Goal: Task Accomplishment & Management: Complete application form

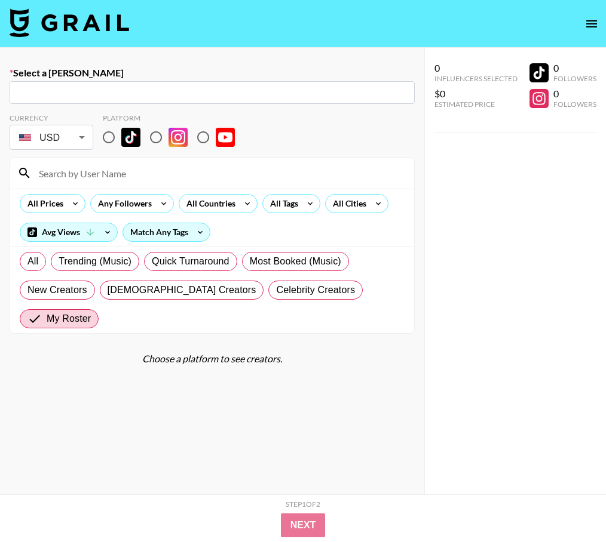
click at [54, 22] on img at bounding box center [69, 22] width 119 height 29
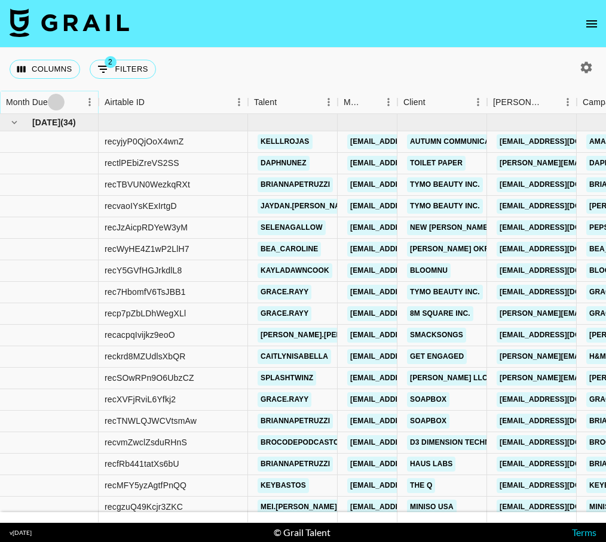
click at [55, 101] on icon "Sort" at bounding box center [56, 102] width 11 height 11
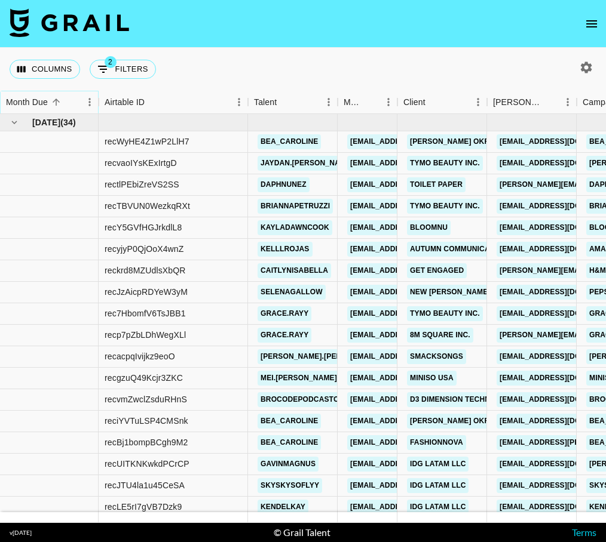
click at [56, 101] on icon "Sort" at bounding box center [56, 102] width 11 height 11
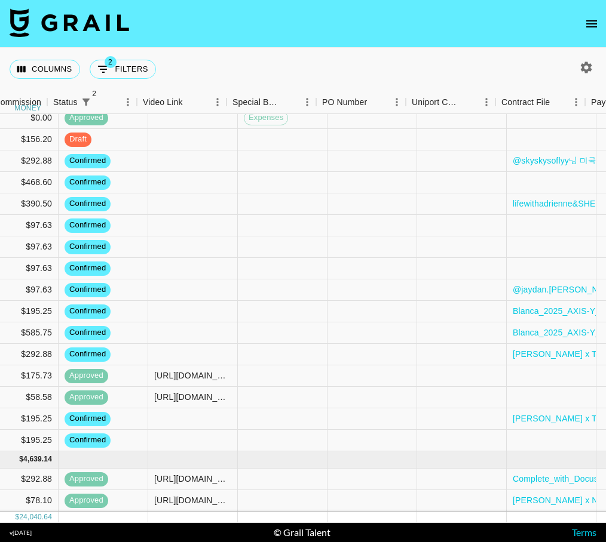
scroll to position [643, 1082]
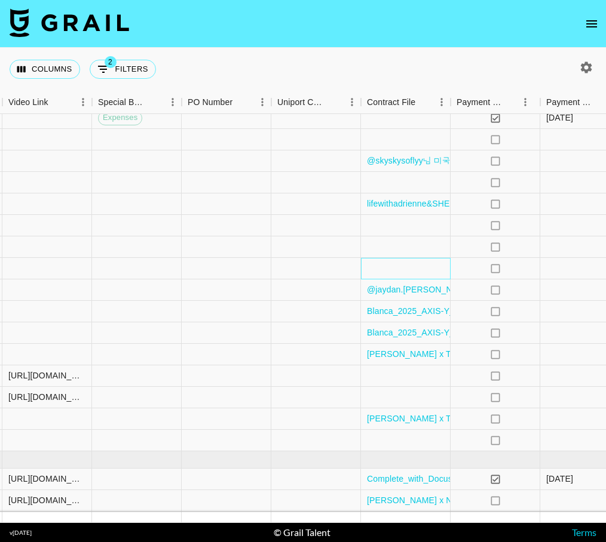
click at [407, 271] on div at bounding box center [406, 269] width 90 height 22
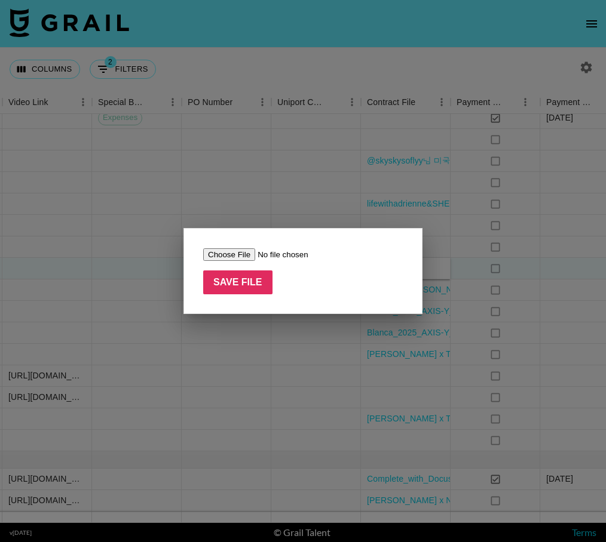
click at [221, 254] on input "file" at bounding box center [278, 254] width 151 height 13
type input "C:\fakepath\[PERSON_NAME] (Associated Talent, Inc) - Javvy TikTok Agreement.pdf"
click at [241, 280] on input "Save File" at bounding box center [237, 283] width 69 height 24
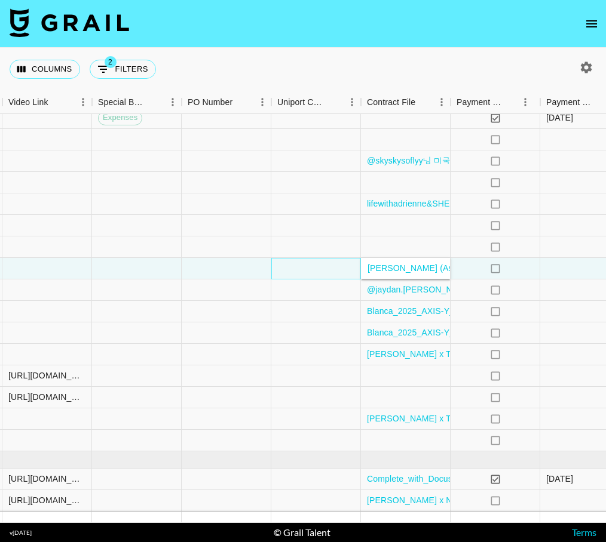
click at [287, 263] on div at bounding box center [316, 269] width 90 height 22
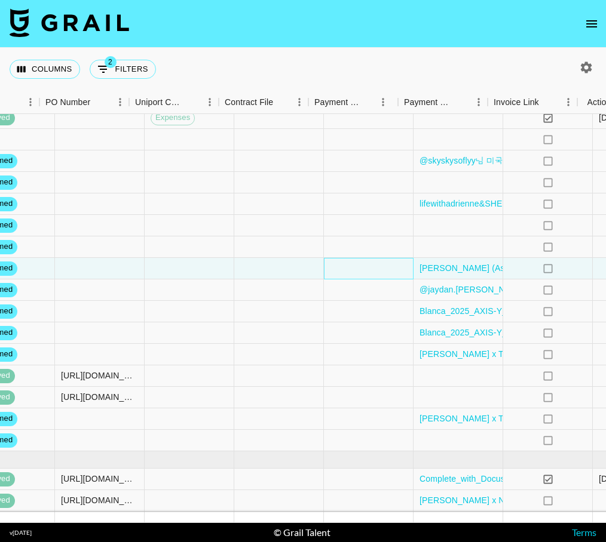
scroll to position [643, 1243]
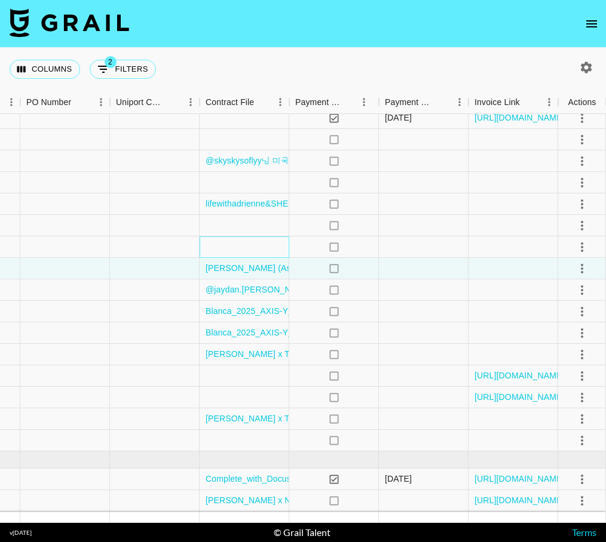
click at [257, 250] on div at bounding box center [244, 248] width 90 height 22
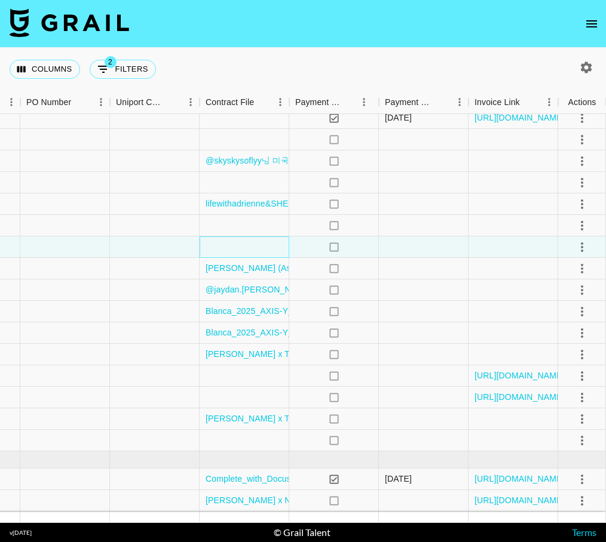
click at [257, 250] on div at bounding box center [244, 248] width 90 height 22
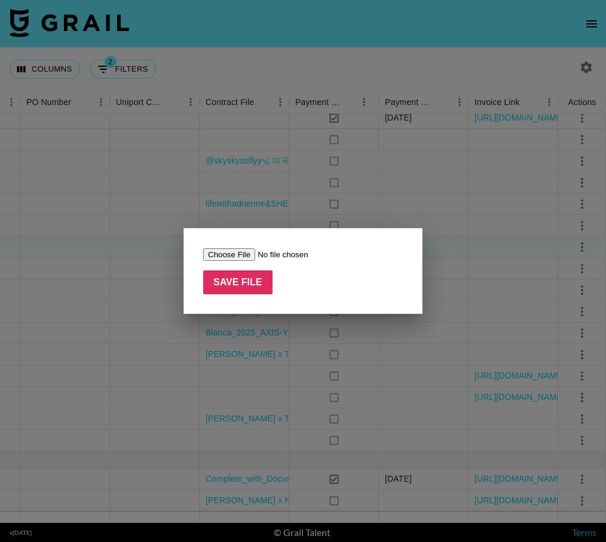
click at [239, 249] on input "file" at bounding box center [278, 254] width 151 height 13
type input "C:\fakepath\[PERSON_NAME] (Associated Talent, Inc) - Javvy TikTok Agreement.pdf"
click at [241, 277] on input "Save File" at bounding box center [237, 283] width 69 height 24
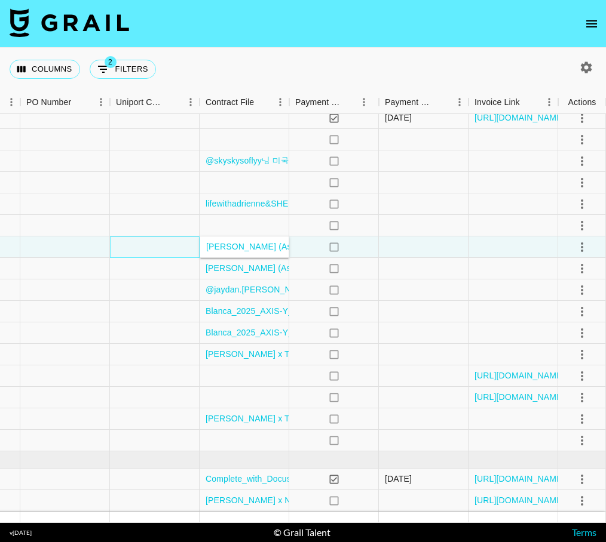
click at [152, 253] on div at bounding box center [155, 248] width 90 height 22
click at [269, 222] on div at bounding box center [244, 226] width 90 height 22
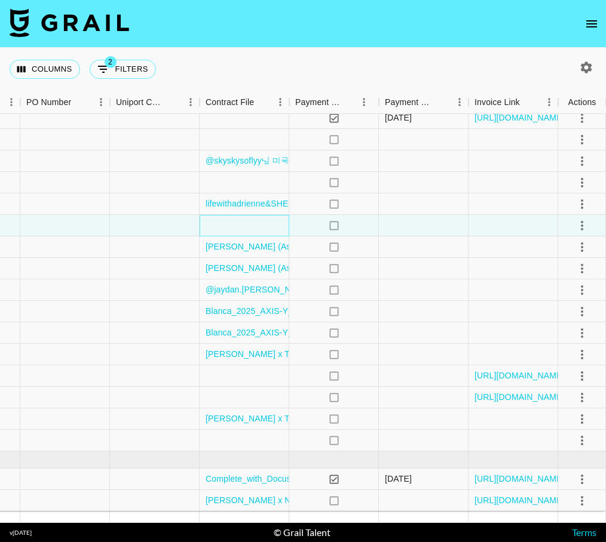
click at [269, 222] on div at bounding box center [244, 226] width 90 height 22
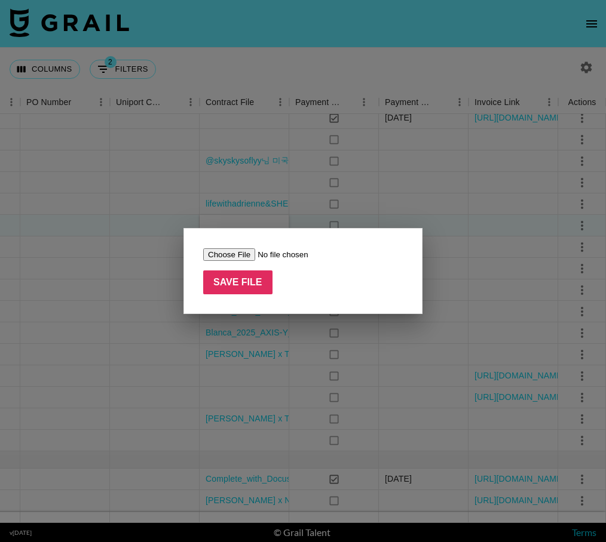
click at [243, 251] on input "file" at bounding box center [278, 254] width 151 height 13
type input "C:\fakepath\[PERSON_NAME] (Associated Talent, Inc) - Javvy TikTok Agreement.pdf"
click at [247, 279] on input "Save File" at bounding box center [237, 283] width 69 height 24
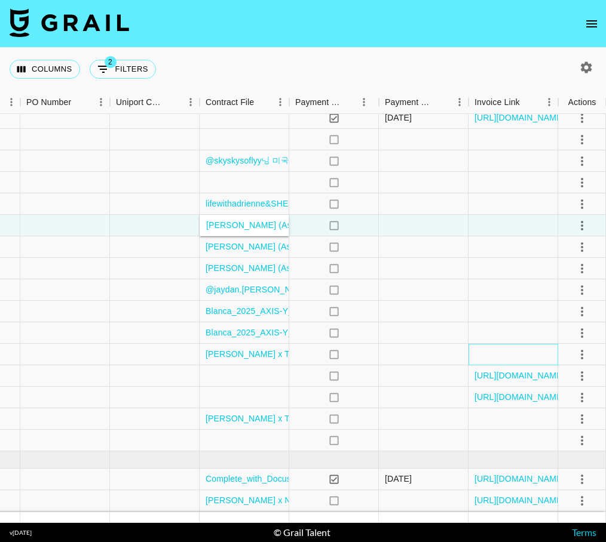
click at [506, 345] on div at bounding box center [513, 355] width 90 height 22
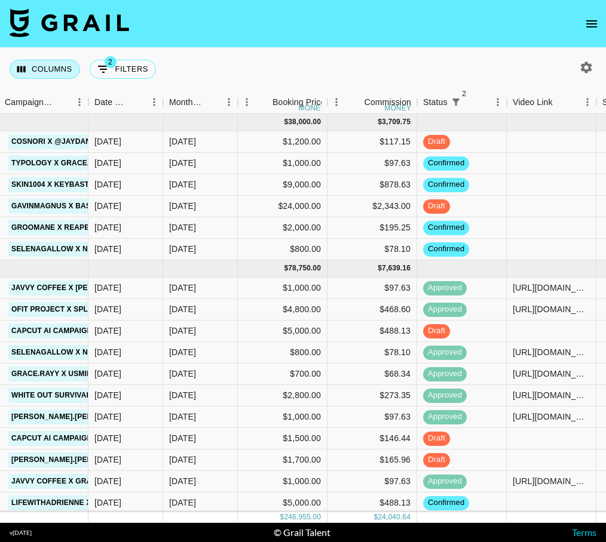
scroll to position [0, 605]
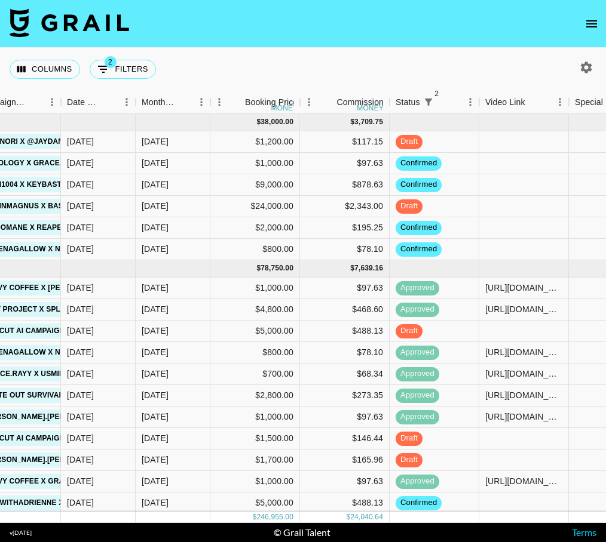
click at [582, 69] on icon "button" at bounding box center [586, 67] width 11 height 11
select select "[DATE]"
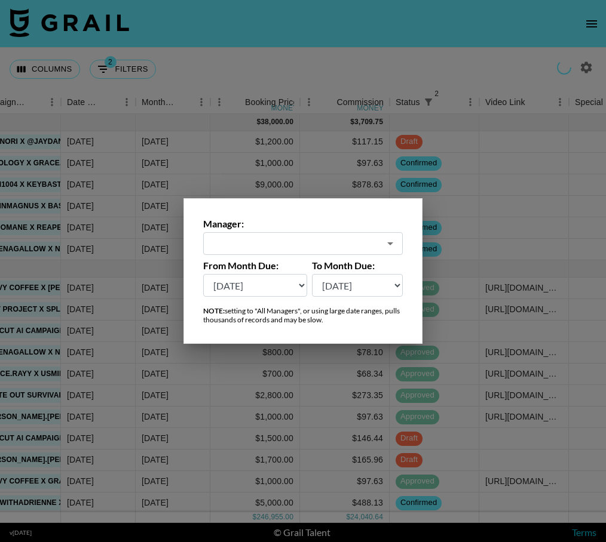
type input "[EMAIL_ADDRESS][DOMAIN_NAME]"
click at [585, 66] on div at bounding box center [303, 271] width 606 height 542
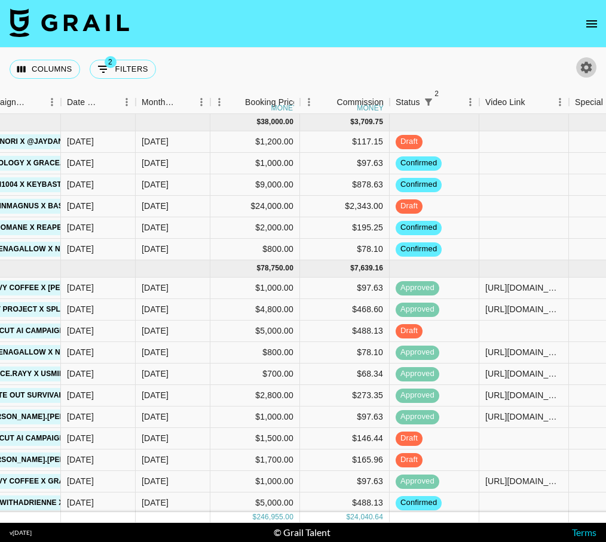
click at [587, 72] on icon "button" at bounding box center [586, 67] width 11 height 11
select select "[DATE]"
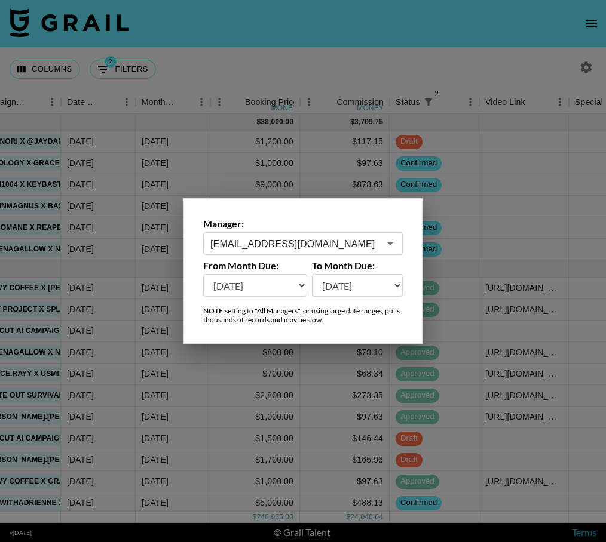
click at [315, 240] on input "[EMAIL_ADDRESS][DOMAIN_NAME]" at bounding box center [294, 244] width 169 height 14
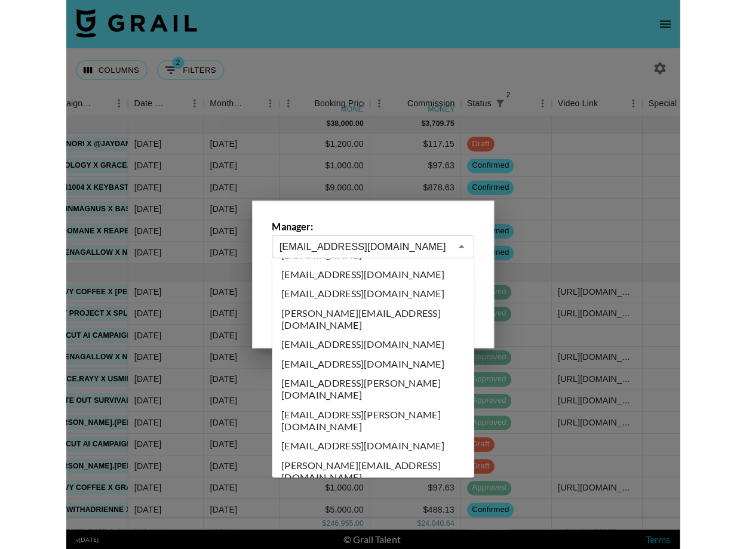
scroll to position [0, 0]
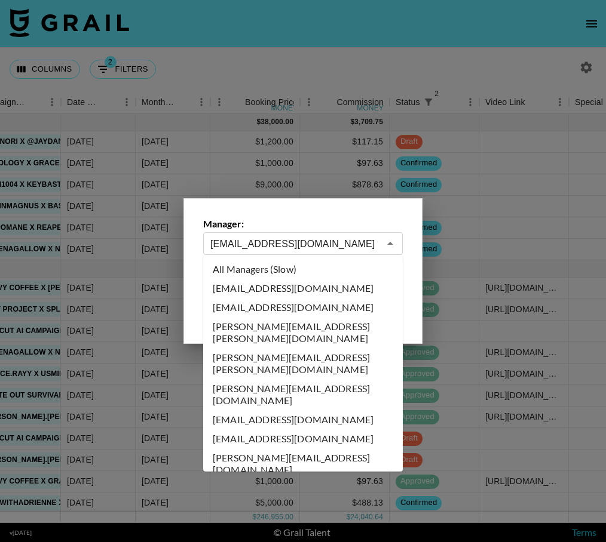
click at [303, 268] on li "All Managers (Slow)" at bounding box center [302, 269] width 199 height 19
type input "All Managers (Slow)"
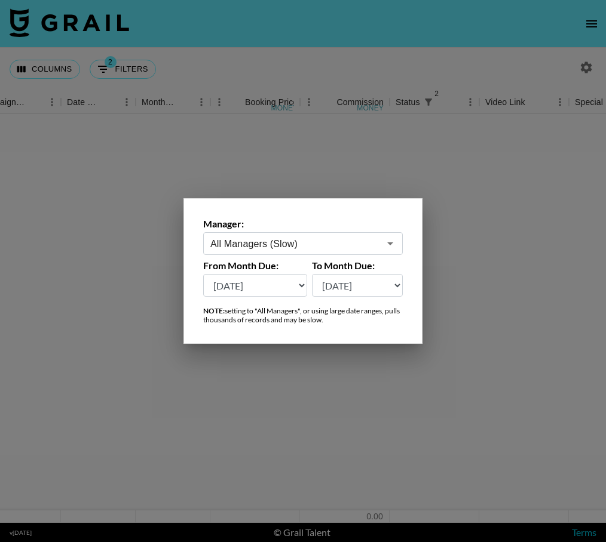
click at [266, 64] on div at bounding box center [303, 271] width 606 height 542
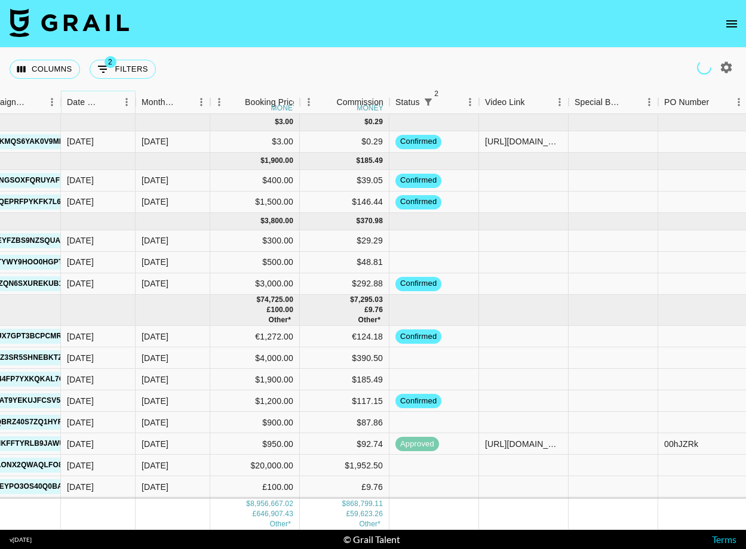
click at [117, 102] on button "Sort" at bounding box center [109, 102] width 17 height 17
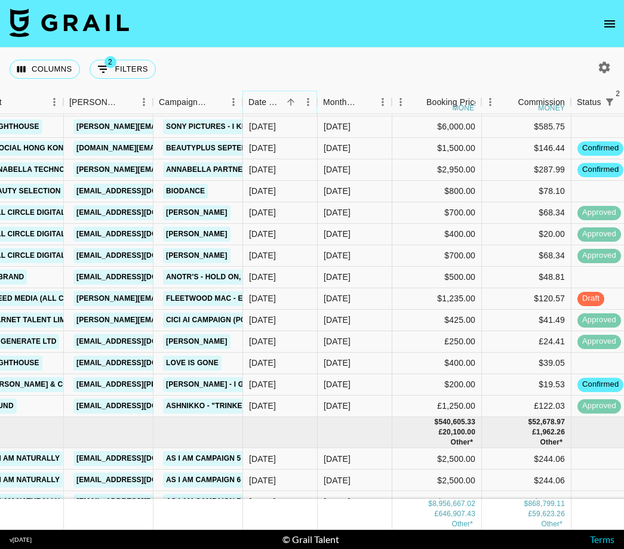
scroll to position [144395, 423]
click at [120, 168] on link "[PERSON_NAME][EMAIL_ADDRESS][PERSON_NAME][PERSON_NAME][DOMAIN_NAME]" at bounding box center [231, 169] width 317 height 15
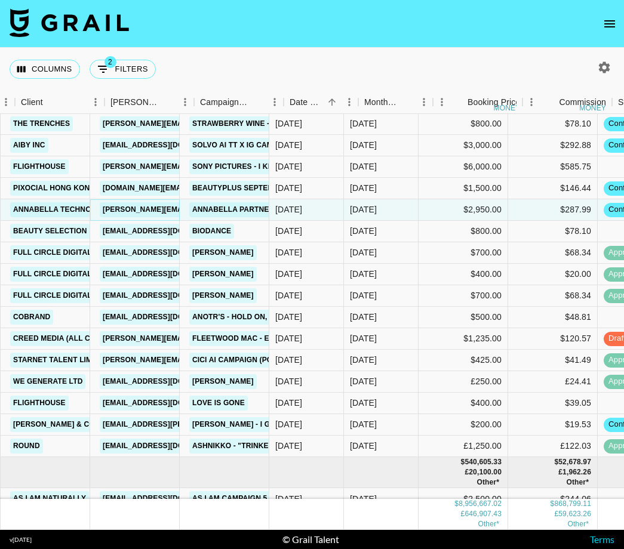
scroll to position [144355, 375]
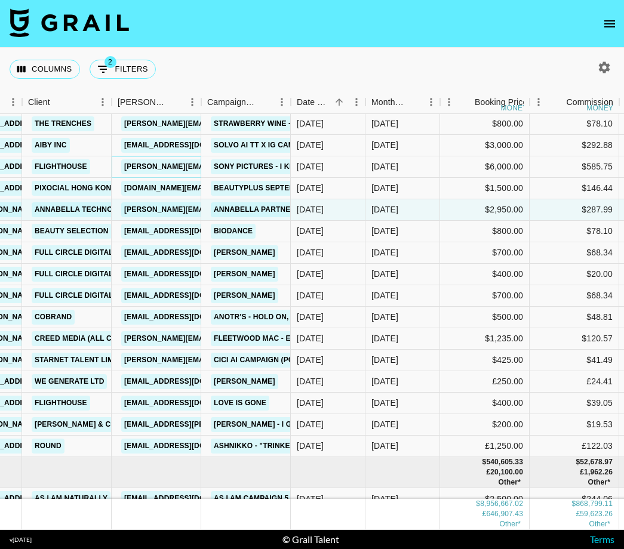
click at [175, 168] on link "[PERSON_NAME][EMAIL_ADDRESS][DOMAIN_NAME]" at bounding box center [218, 166] width 195 height 15
click at [175, 167] on link "[PERSON_NAME][EMAIL_ADDRESS][DOMAIN_NAME]" at bounding box center [218, 166] width 195 height 15
click at [170, 166] on link "[PERSON_NAME][EMAIL_ADDRESS][DOMAIN_NAME]" at bounding box center [218, 166] width 195 height 15
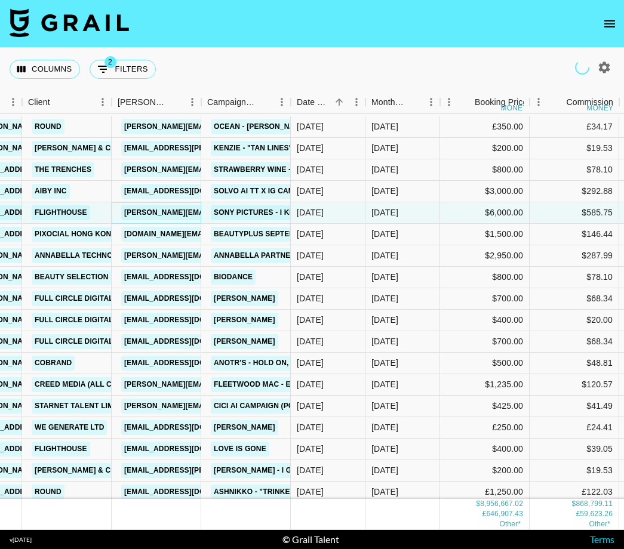
scroll to position [144308, 375]
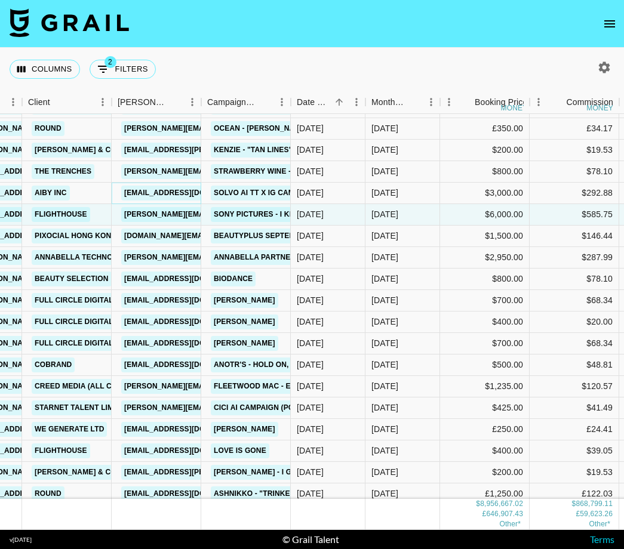
click at [165, 191] on link "[EMAIL_ADDRESS][DOMAIN_NAME]" at bounding box center [188, 193] width 134 height 15
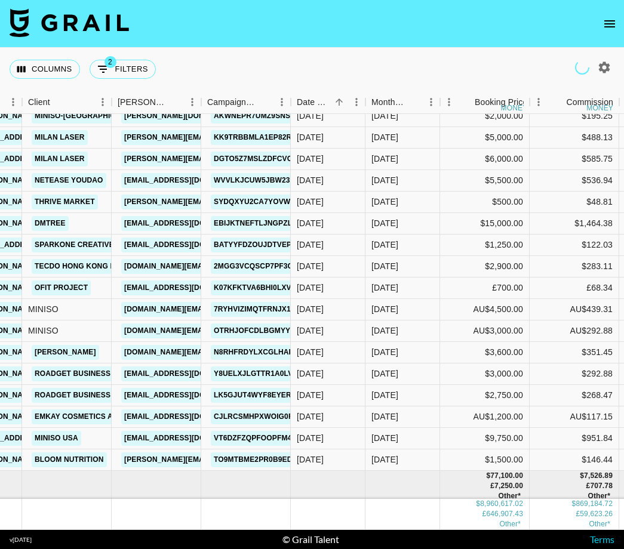
scroll to position [148652, 375]
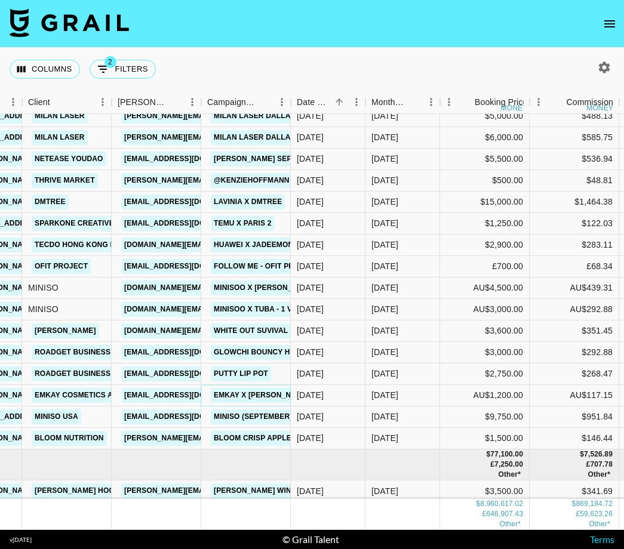
click at [275, 403] on link "Emkay x [PERSON_NAME] - 1 TT" at bounding box center [273, 395] width 124 height 15
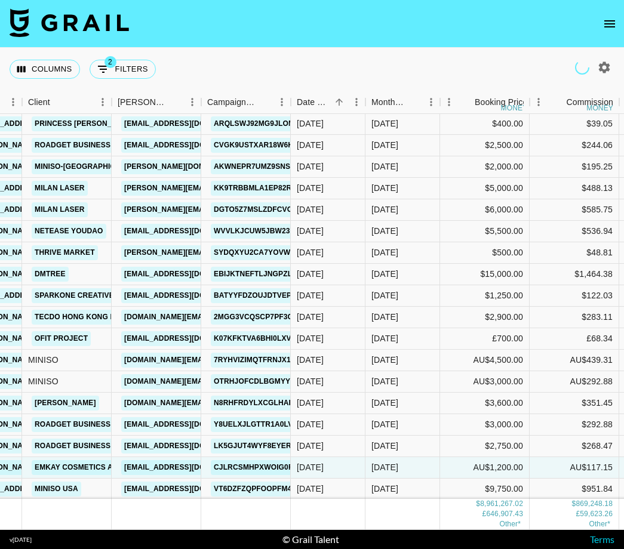
scroll to position [148623, 375]
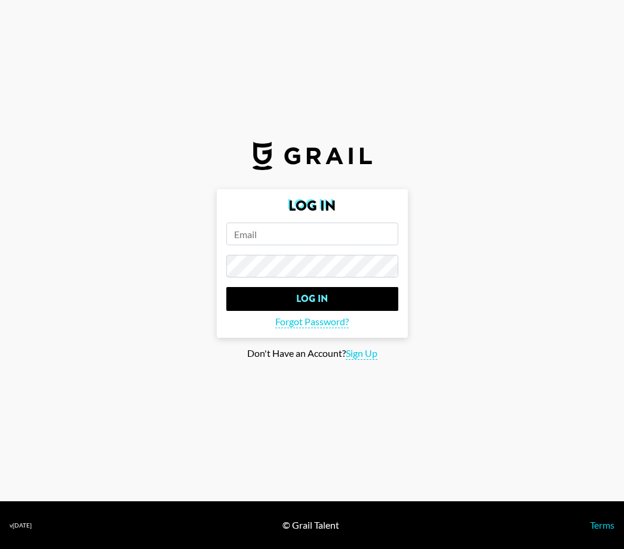
type input "[EMAIL_ADDRESS][DOMAIN_NAME]"
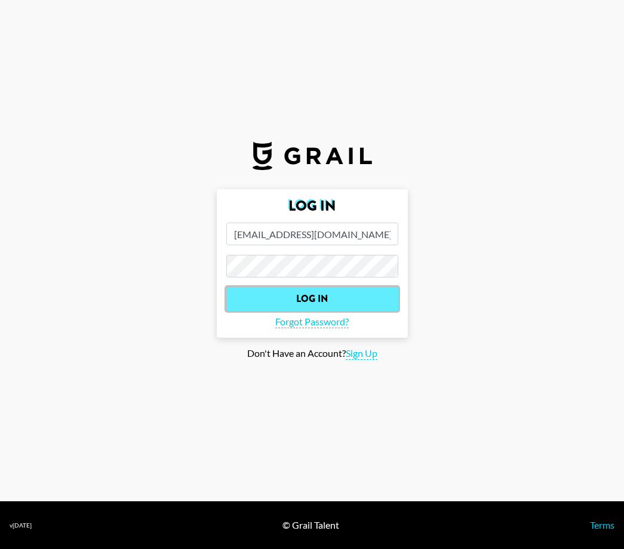
click at [314, 299] on input "Log In" at bounding box center [312, 299] width 172 height 24
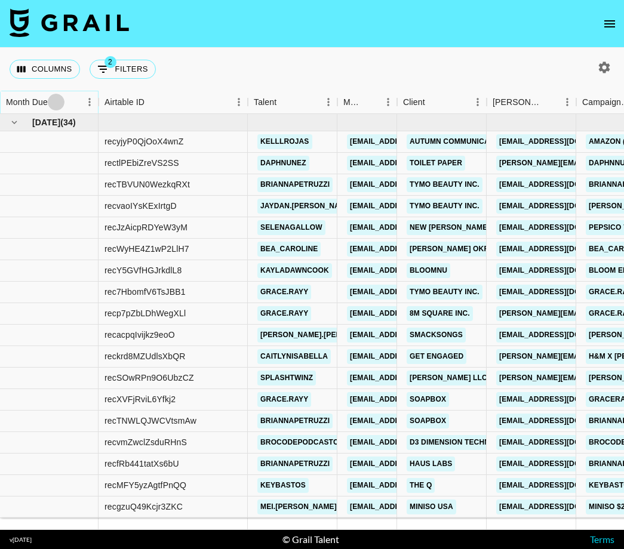
click at [51, 106] on icon "Sort" at bounding box center [56, 102] width 11 height 11
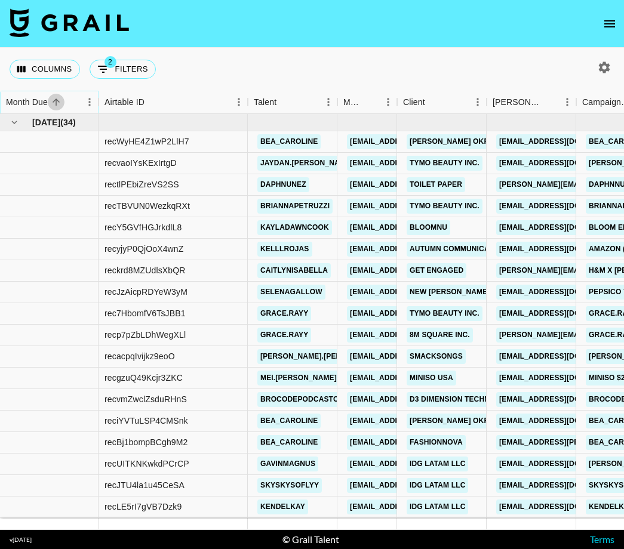
click at [51, 106] on icon "Sort" at bounding box center [56, 102] width 11 height 11
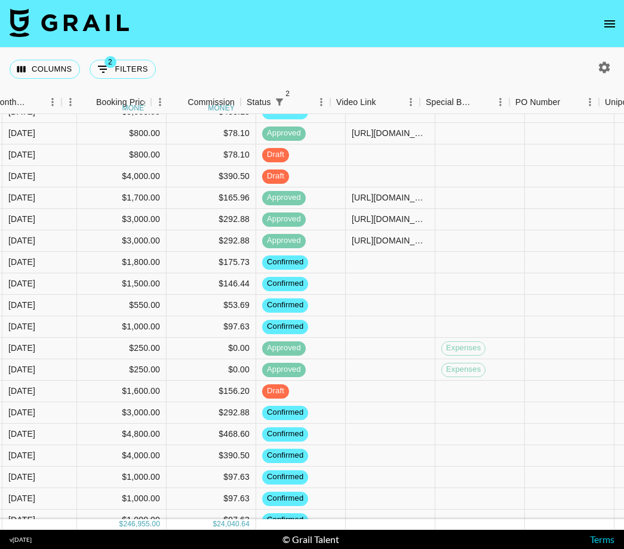
scroll to position [391, 754]
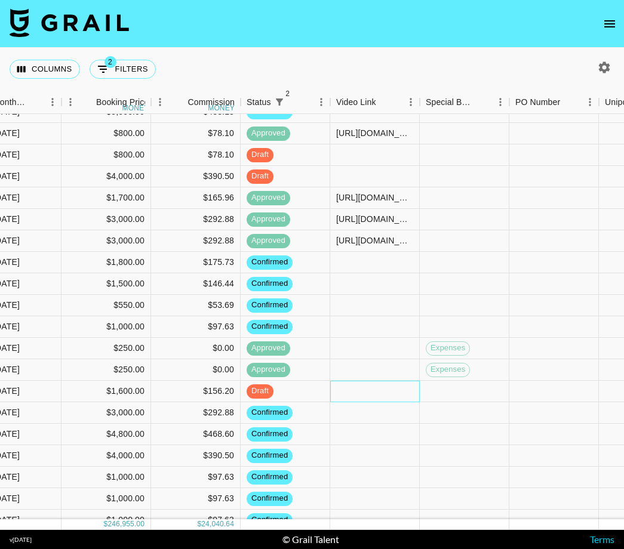
click at [361, 396] on div at bounding box center [375, 392] width 90 height 22
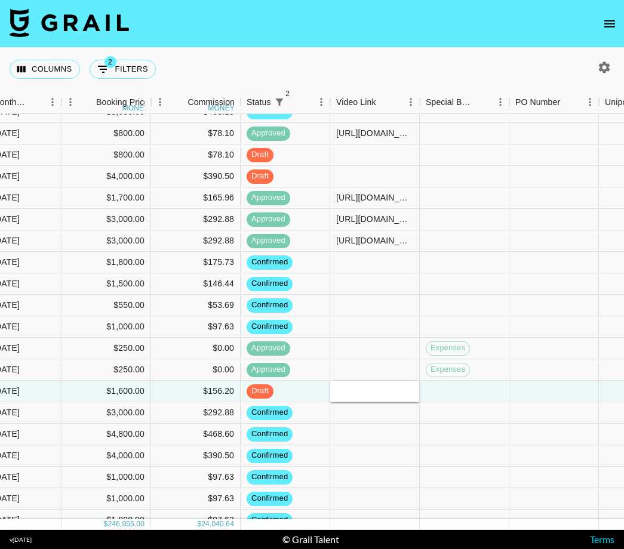
type input "[URL][DOMAIN_NAME]"
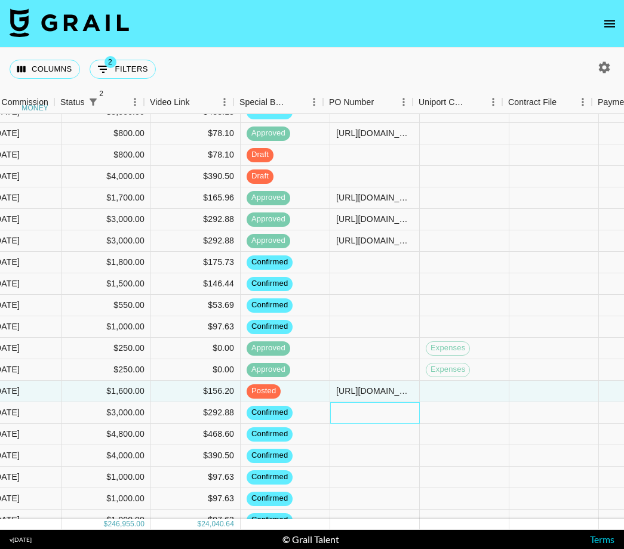
scroll to position [391, 1224]
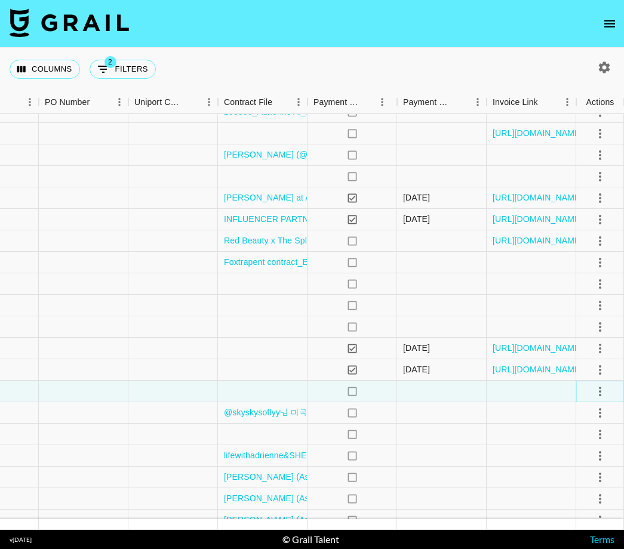
click at [603, 392] on icon "select merge strategy" at bounding box center [600, 392] width 14 height 14
click at [575, 502] on div "Approve" at bounding box center [574, 503] width 36 height 14
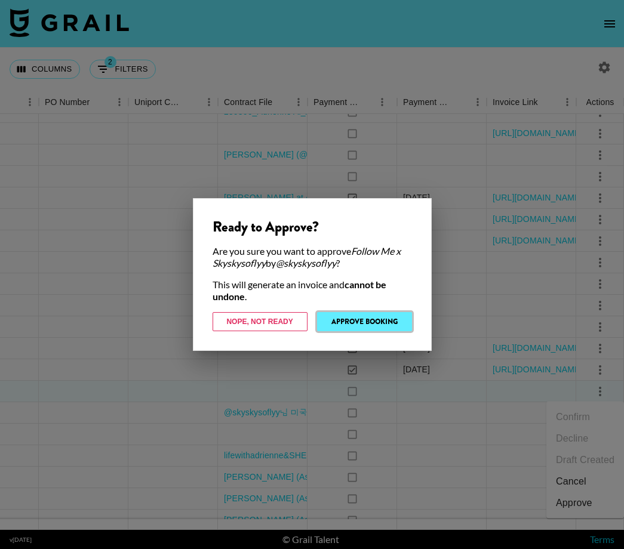
click at [346, 317] on button "Approve Booking" at bounding box center [364, 321] width 95 height 19
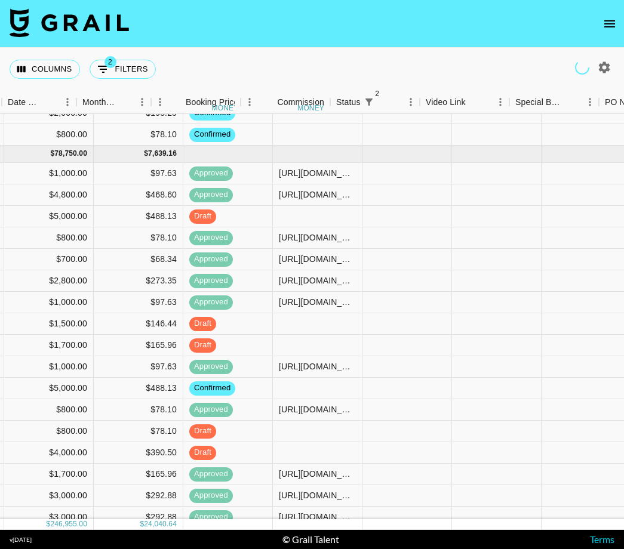
scroll to position [115, 636]
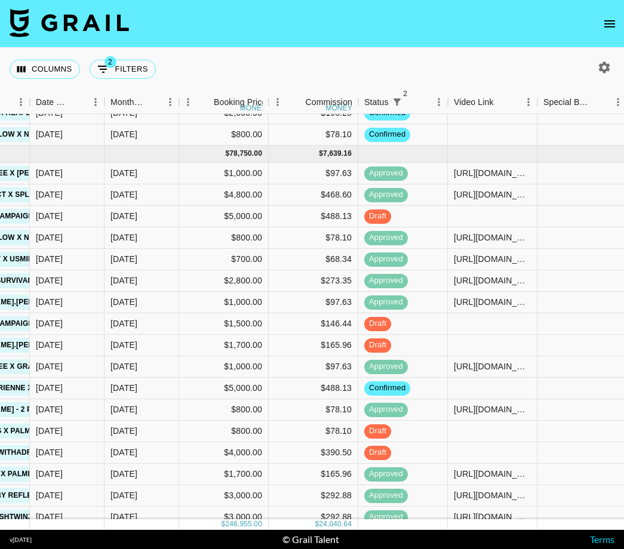
click at [601, 67] on icon "button" at bounding box center [604, 67] width 11 height 11
select select "[DATE]"
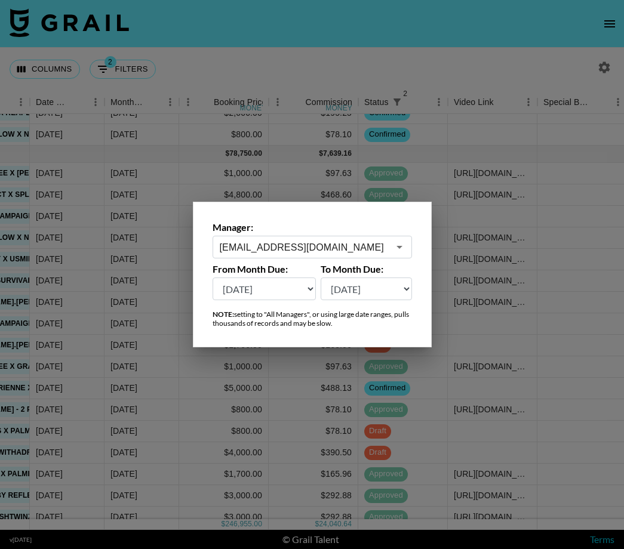
click at [315, 248] on input "[EMAIL_ADDRESS][DOMAIN_NAME]" at bounding box center [304, 248] width 169 height 14
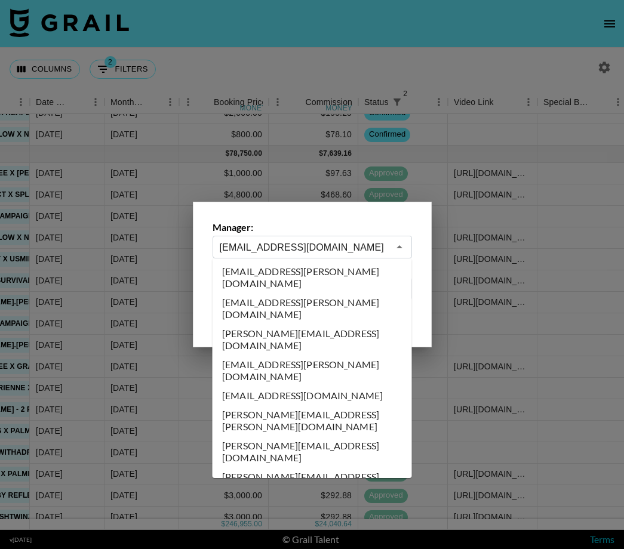
scroll to position [0, 0]
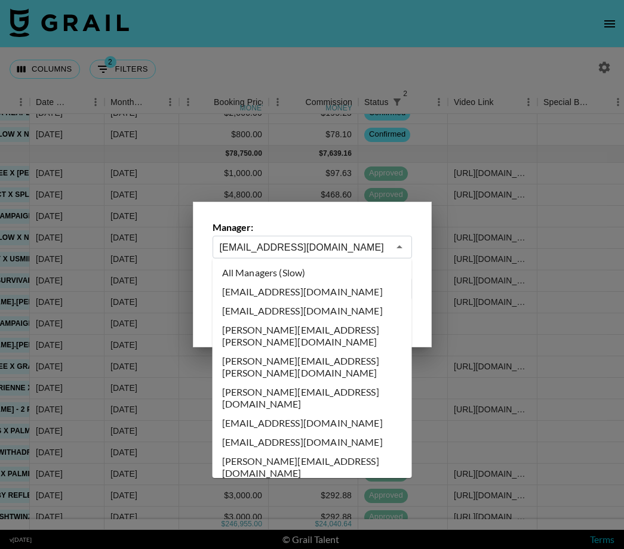
click at [322, 272] on li "All Managers (Slow)" at bounding box center [312, 272] width 199 height 19
type input "All Managers (Slow)"
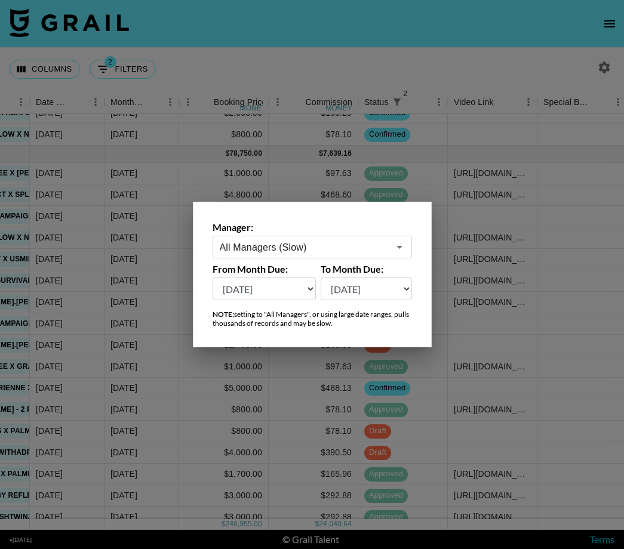
scroll to position [0, 636]
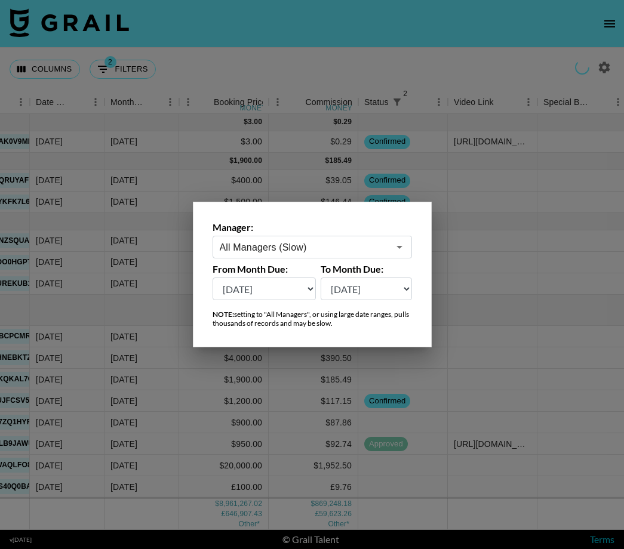
click at [412, 161] on div at bounding box center [312, 274] width 624 height 549
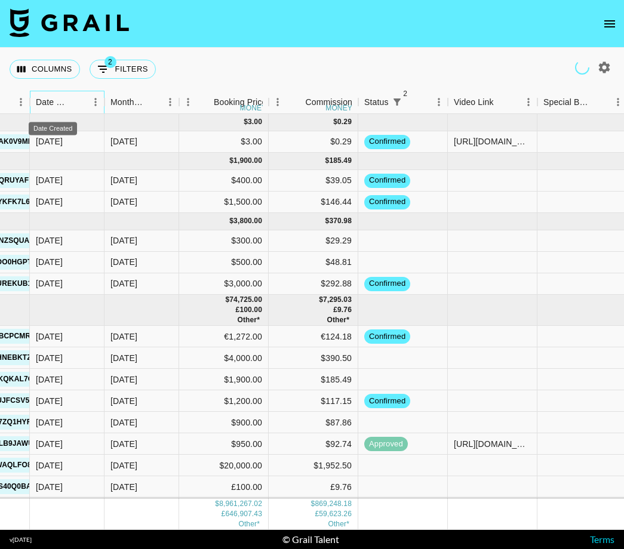
click at [60, 101] on div "Date Created" at bounding box center [53, 102] width 34 height 23
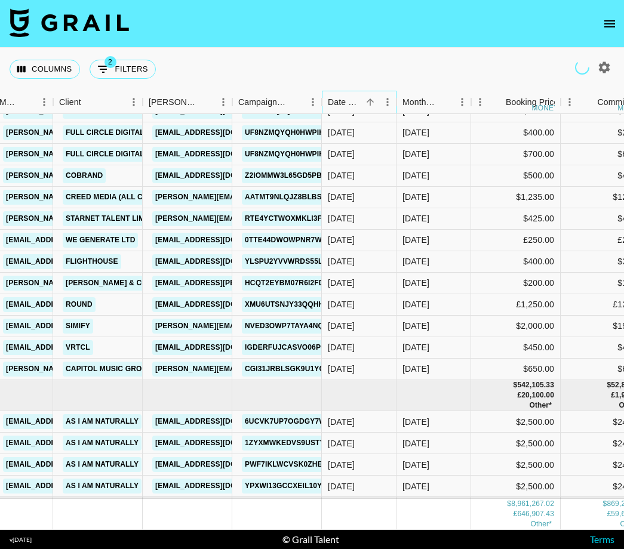
scroll to position [144495, 344]
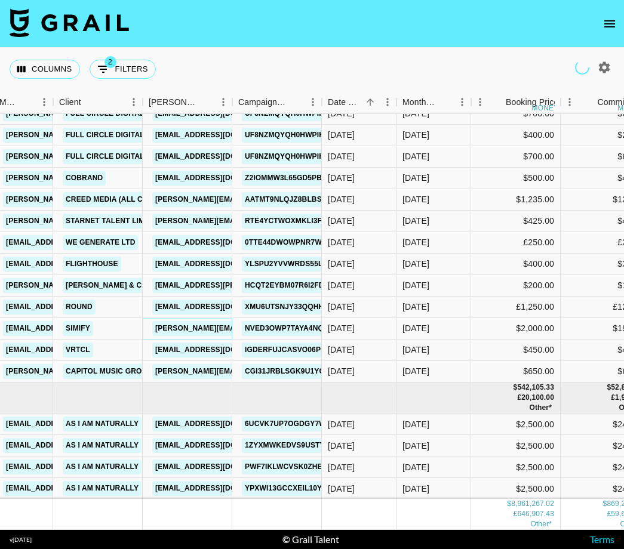
click at [202, 332] on link "[PERSON_NAME][EMAIL_ADDRESS][DOMAIN_NAME]" at bounding box center [249, 328] width 195 height 15
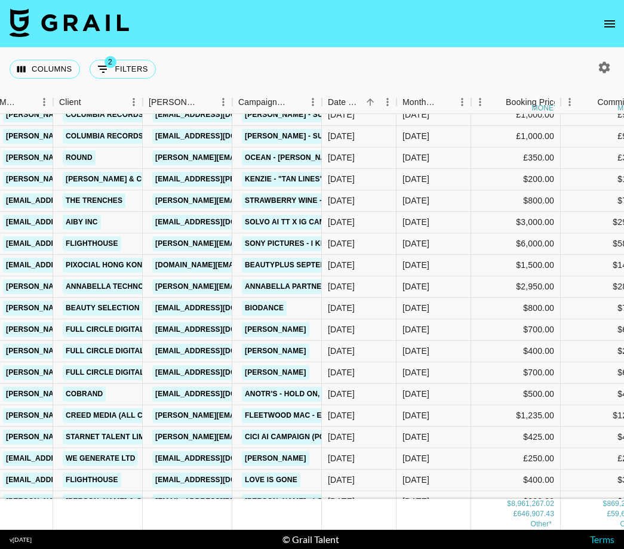
scroll to position [144273, 344]
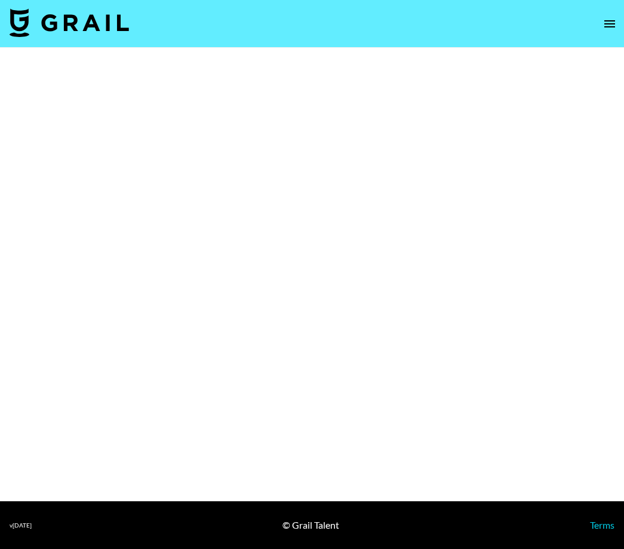
select select "Brand"
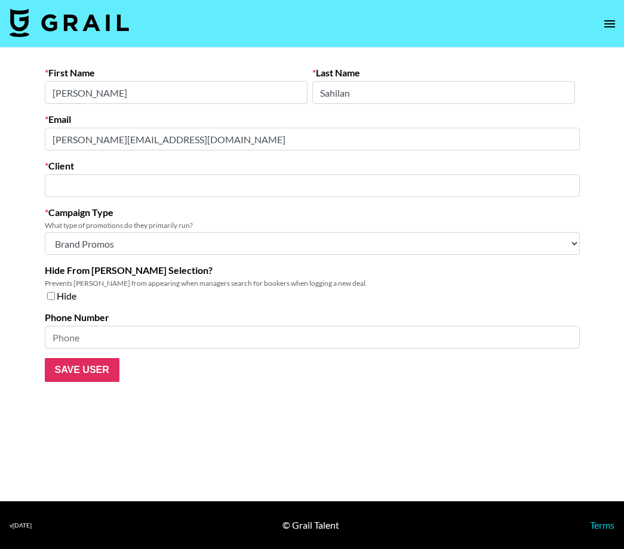
type input "Flighthouse"
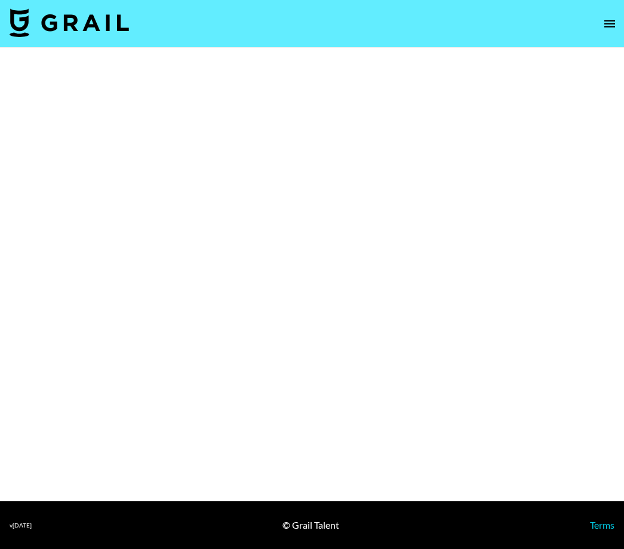
select select "Brand"
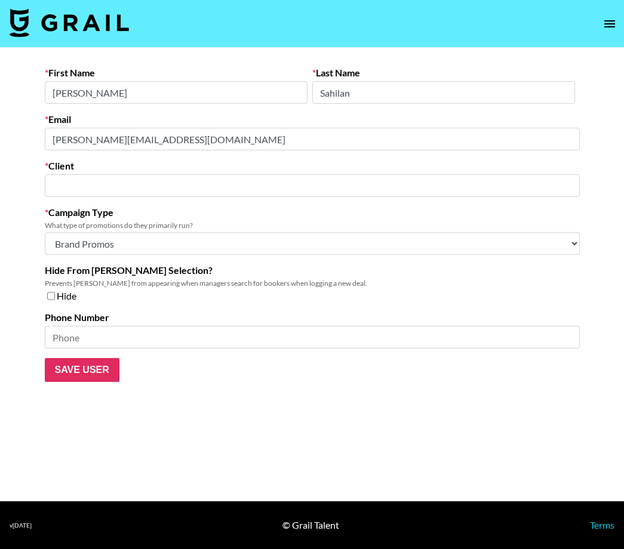
type input "Flighthouse"
select select "Brand"
type input "Flighthouse"
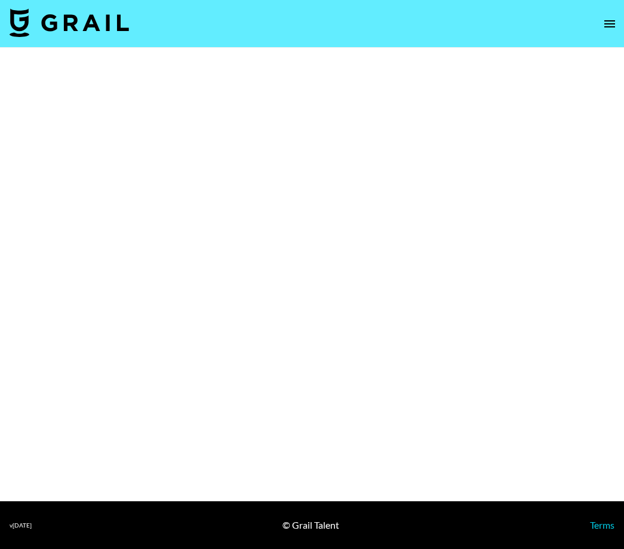
select select "Brand"
